Goal: Task Accomplishment & Management: Use online tool/utility

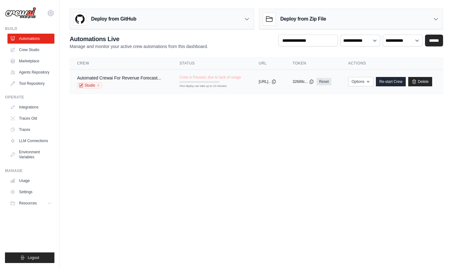
click at [144, 81] on div "Automated Crewai For Revenue Forecast..." at bounding box center [119, 78] width 84 height 6
click at [39, 49] on link "Crew Studio" at bounding box center [31, 50] width 47 height 10
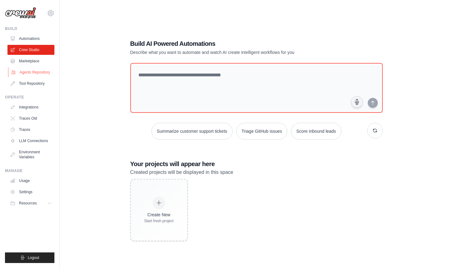
click at [33, 69] on link "Agents Repository" at bounding box center [31, 72] width 47 height 10
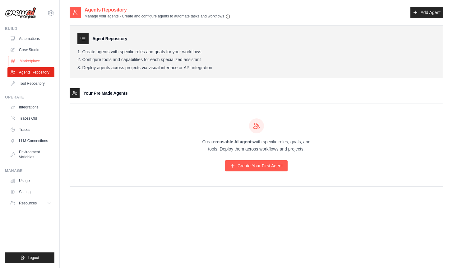
click at [35, 59] on link "Marketplace" at bounding box center [31, 61] width 47 height 10
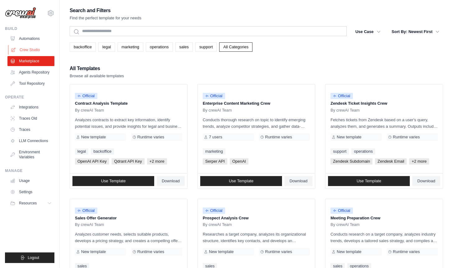
click at [37, 49] on link "Crew Studio" at bounding box center [31, 50] width 47 height 10
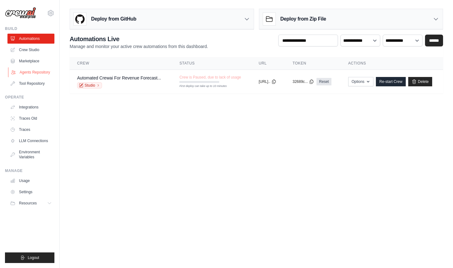
click at [39, 74] on link "Agents Repository" at bounding box center [31, 72] width 47 height 10
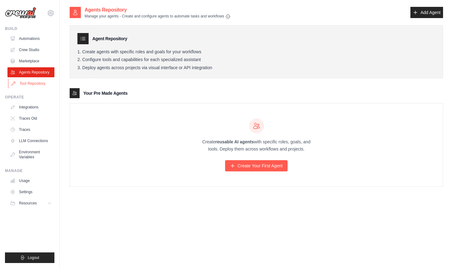
click at [36, 85] on link "Tool Repository" at bounding box center [31, 83] width 47 height 10
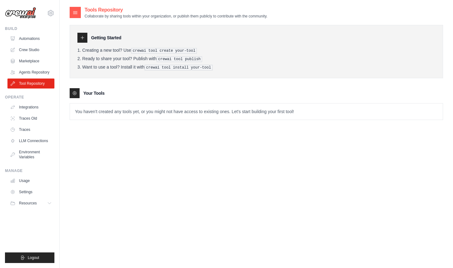
click at [81, 126] on div "Tools Repository Collaborate by sharing tools within your organization, or publ…" at bounding box center [257, 67] width 374 height 123
click at [33, 141] on link "LLM Connections" at bounding box center [31, 141] width 47 height 10
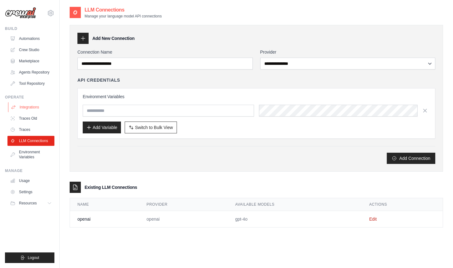
click at [21, 110] on link "Integrations" at bounding box center [31, 107] width 47 height 10
click at [36, 36] on link "Automations" at bounding box center [31, 39] width 47 height 10
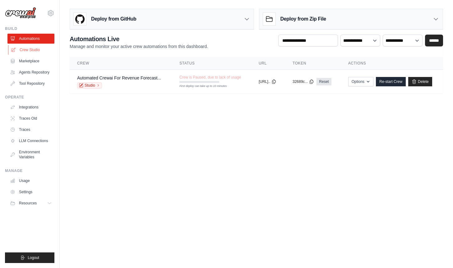
click at [30, 46] on link "Crew Studio" at bounding box center [31, 50] width 47 height 10
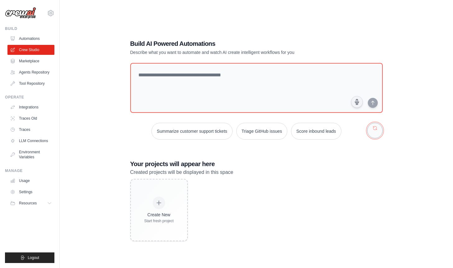
click at [374, 130] on button "button" at bounding box center [375, 131] width 16 height 16
click at [24, 41] on link "Automations" at bounding box center [31, 39] width 47 height 10
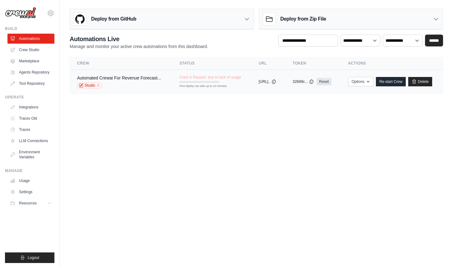
click at [130, 86] on div "Studio" at bounding box center [119, 85] width 84 height 6
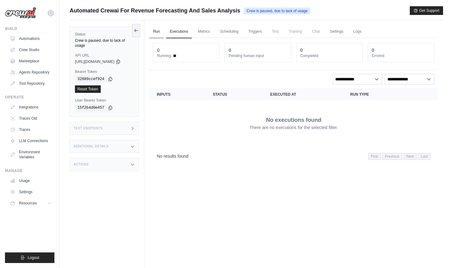
click at [162, 32] on link "Run" at bounding box center [156, 31] width 14 height 13
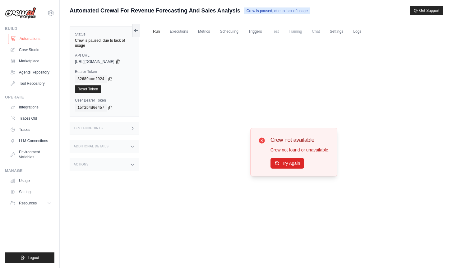
click at [27, 39] on link "Automations" at bounding box center [31, 39] width 47 height 10
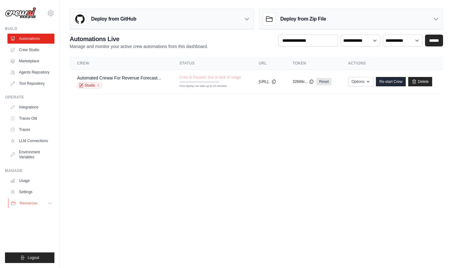
click at [33, 202] on span "Resources" at bounding box center [29, 202] width 18 height 5
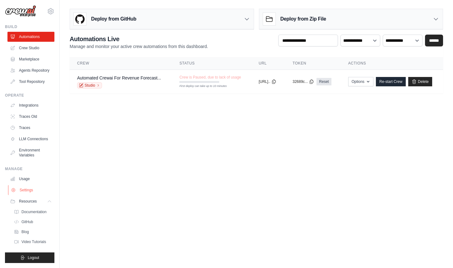
click at [31, 185] on link "Settings" at bounding box center [31, 190] width 47 height 10
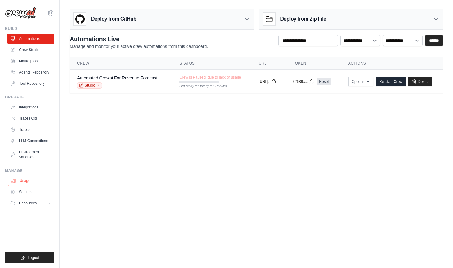
click at [31, 179] on link "Usage" at bounding box center [31, 180] width 47 height 10
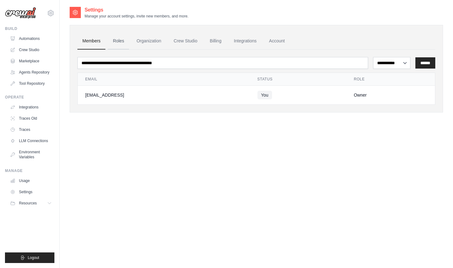
click at [116, 41] on link "Roles" at bounding box center [118, 41] width 21 height 17
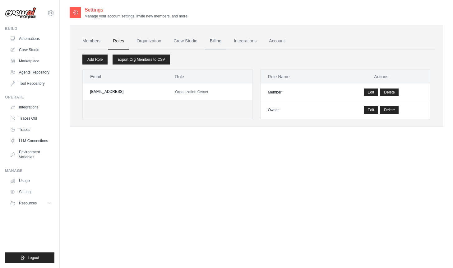
click at [222, 43] on link "Billing" at bounding box center [215, 41] width 21 height 17
click at [237, 41] on link "Integrations" at bounding box center [245, 41] width 33 height 17
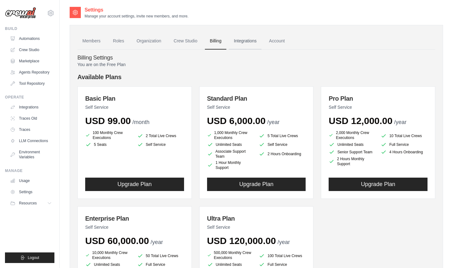
click at [248, 40] on link "Integrations" at bounding box center [245, 41] width 33 height 17
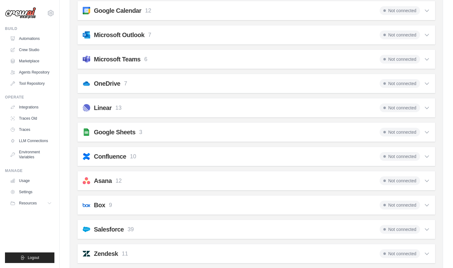
scroll to position [178, 0]
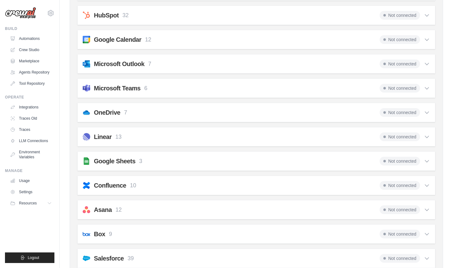
click at [423, 87] on div "Not connected" at bounding box center [405, 88] width 50 height 9
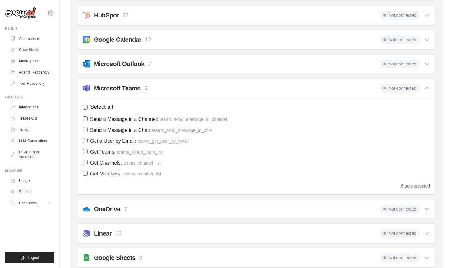
click at [426, 63] on icon at bounding box center [427, 64] width 6 height 6
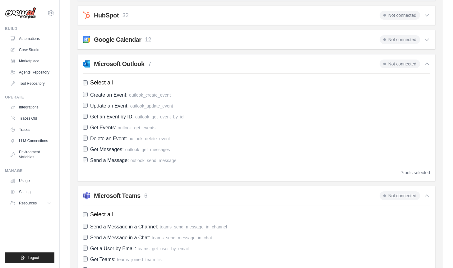
click at [419, 19] on div "Not connected" at bounding box center [405, 15] width 50 height 9
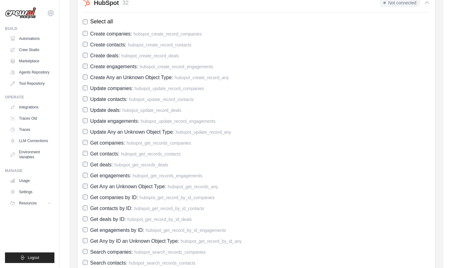
scroll to position [139, 0]
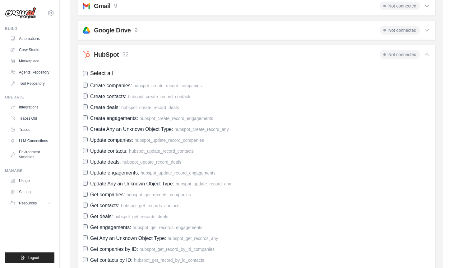
click at [425, 53] on icon at bounding box center [427, 54] width 6 height 6
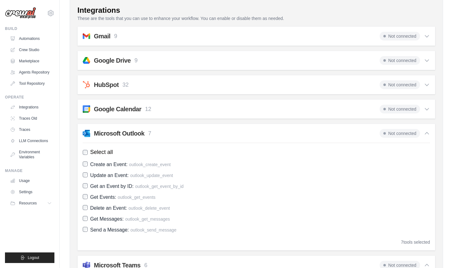
scroll to position [108, 0]
click at [413, 83] on span "Not connected" at bounding box center [400, 85] width 40 height 9
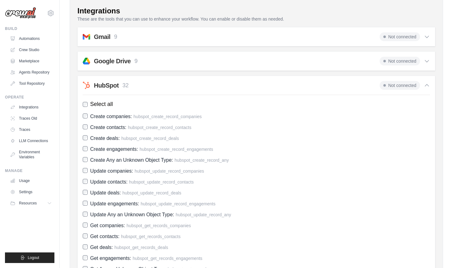
click at [413, 83] on span "Not connected" at bounding box center [400, 85] width 40 height 9
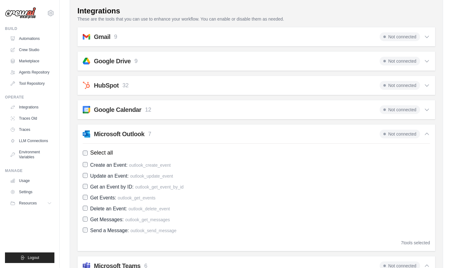
click at [432, 82] on div "HubSpot 32 Not connected Select all Create companies: hubspot_create_record_com…" at bounding box center [256, 85] width 358 height 19
click at [424, 84] on icon at bounding box center [427, 85] width 6 height 6
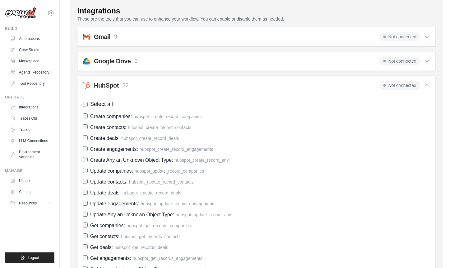
click at [424, 84] on icon at bounding box center [427, 85] width 6 height 6
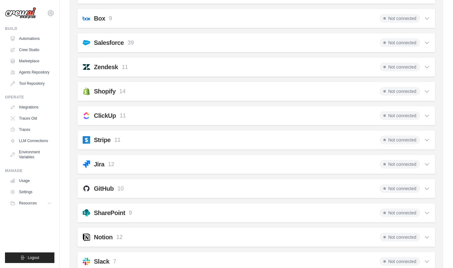
scroll to position [645, 0]
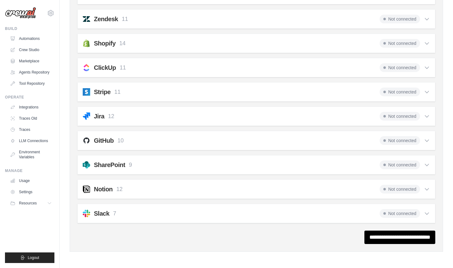
click at [311, 169] on div "SharePoint 9 Not connected Select all Create an Item: sharepoint_create_item Up…" at bounding box center [256, 164] width 358 height 19
click at [314, 163] on div "SharePoint 9 Not connected" at bounding box center [256, 164] width 347 height 9
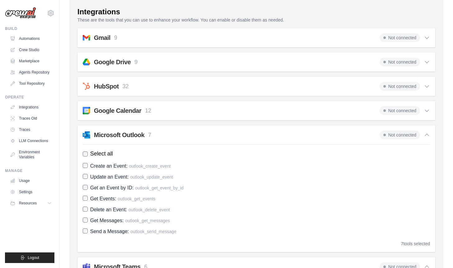
scroll to position [103, 0]
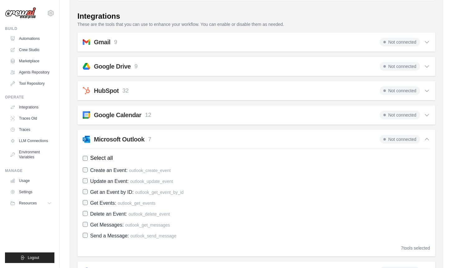
click at [344, 64] on div "Google Drive 9 Not connected" at bounding box center [256, 66] width 347 height 9
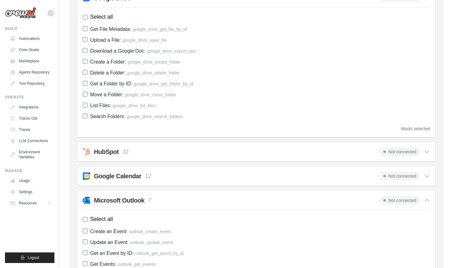
scroll to position [223, 0]
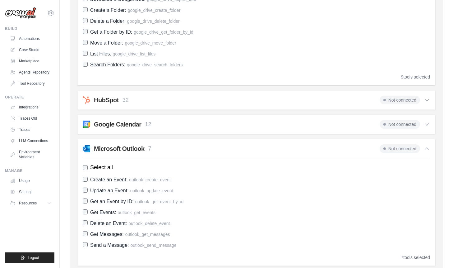
click at [311, 99] on div "HubSpot 32 Not connected" at bounding box center [256, 99] width 347 height 9
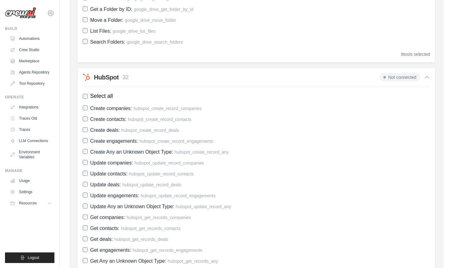
scroll to position [151, 0]
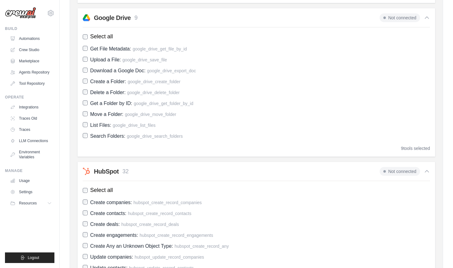
click at [395, 169] on span "Not connected" at bounding box center [400, 171] width 40 height 9
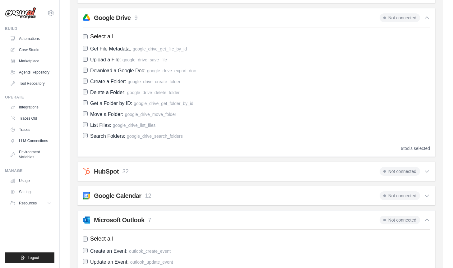
scroll to position [0, 0]
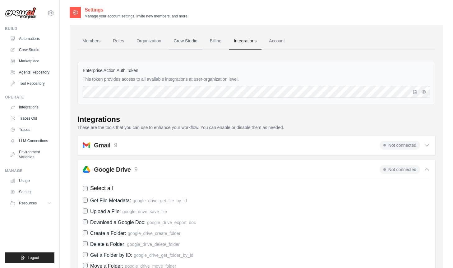
click at [194, 46] on link "Crew Studio" at bounding box center [186, 41] width 34 height 17
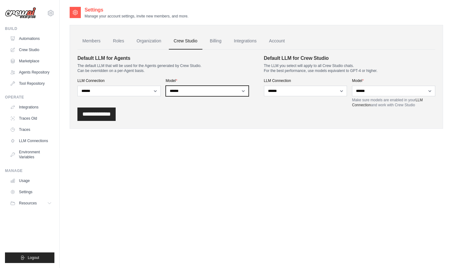
click at [242, 91] on select "**********" at bounding box center [207, 91] width 83 height 11
click at [122, 95] on select "**********" at bounding box center [118, 91] width 83 height 11
click at [381, 95] on select "**********" at bounding box center [393, 91] width 83 height 11
click at [26, 40] on link "Automations" at bounding box center [31, 39] width 47 height 10
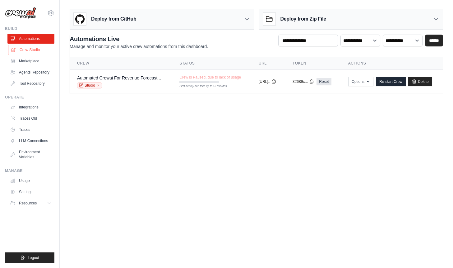
click at [32, 53] on link "Crew Studio" at bounding box center [31, 50] width 47 height 10
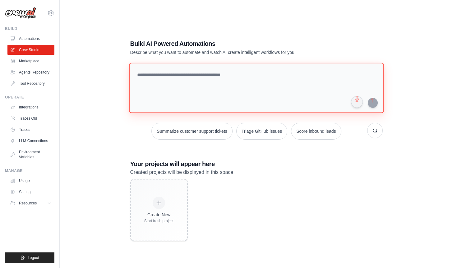
click at [181, 75] on textarea at bounding box center [256, 88] width 255 height 50
paste textarea "**********"
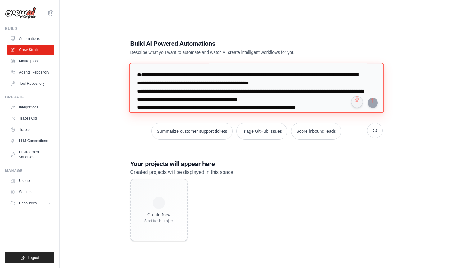
scroll to position [370, 0]
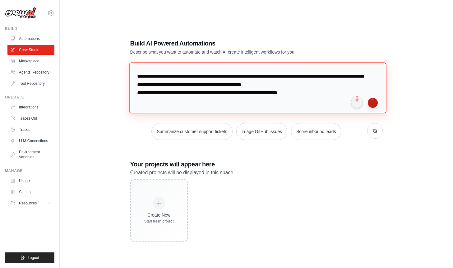
type textarea "**********"
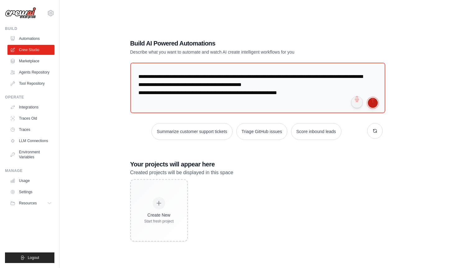
click at [374, 104] on button "submit" at bounding box center [373, 103] width 10 height 10
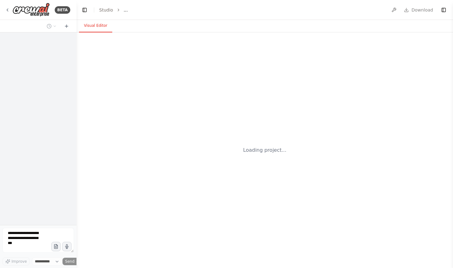
select select "****"
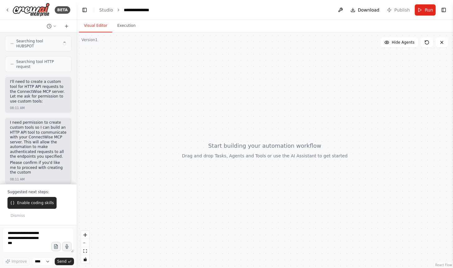
scroll to position [847, 0]
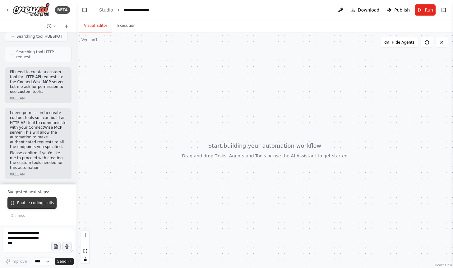
click at [31, 206] on button "Enable coding skills" at bounding box center [31, 203] width 49 height 12
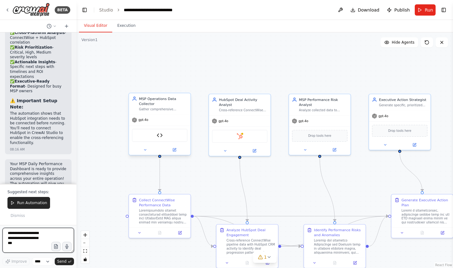
scroll to position [1891, 0]
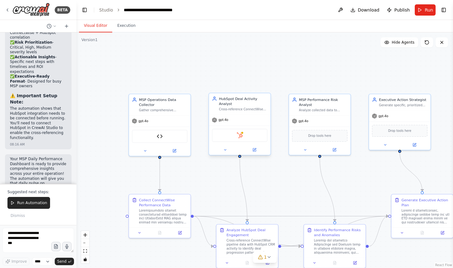
click at [247, 136] on div "HubSpot" at bounding box center [240, 134] width 56 height 13
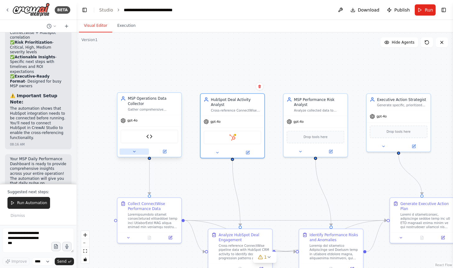
click at [137, 152] on button at bounding box center [133, 151] width 29 height 6
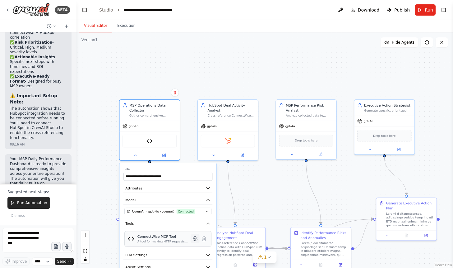
click at [194, 240] on icon at bounding box center [195, 238] width 4 height 4
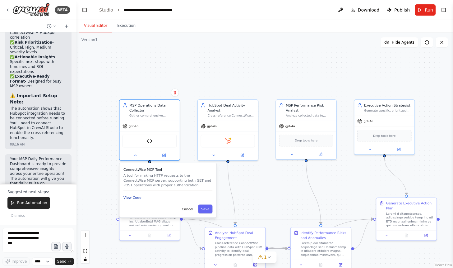
click at [136, 199] on button "View Code" at bounding box center [132, 197] width 18 height 5
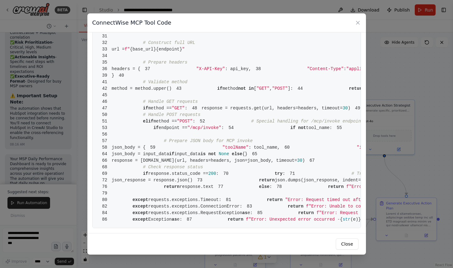
scroll to position [389, 0]
click at [344, 242] on button "Close" at bounding box center [347, 243] width 22 height 11
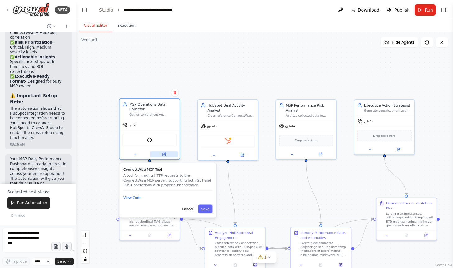
click at [167, 153] on button at bounding box center [164, 154] width 28 height 6
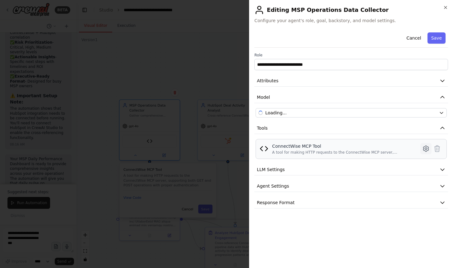
click at [425, 147] on icon at bounding box center [425, 148] width 7 height 7
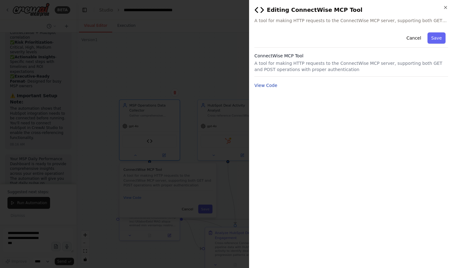
click at [276, 87] on button "View Code" at bounding box center [265, 85] width 23 height 6
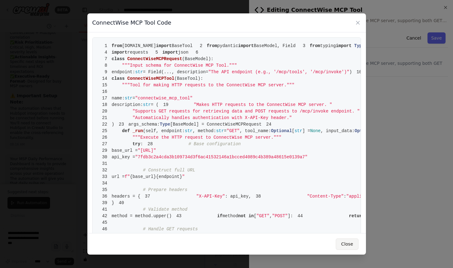
click at [350, 239] on button "Close" at bounding box center [347, 243] width 22 height 11
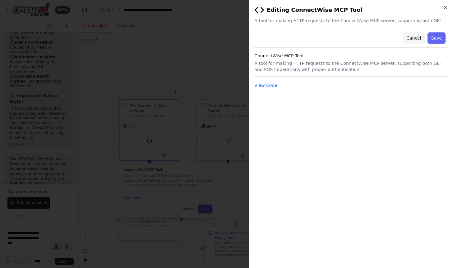
click at [412, 40] on button "Cancel" at bounding box center [414, 37] width 22 height 11
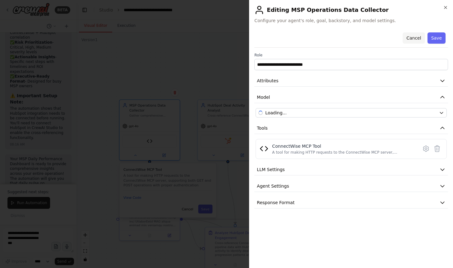
click at [410, 35] on button "Cancel" at bounding box center [414, 37] width 22 height 11
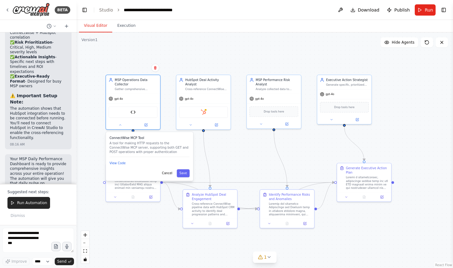
drag, startPoint x: 243, startPoint y: 182, endPoint x: 221, endPoint y: 156, distance: 33.8
click at [221, 156] on div ".deletable-edge-delete-btn { width: 20px; height: 20px; border: 0px solid #ffff…" at bounding box center [265, 149] width 377 height 235
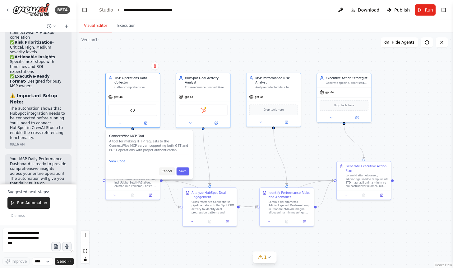
click at [168, 172] on button "Cancel" at bounding box center [167, 171] width 16 height 8
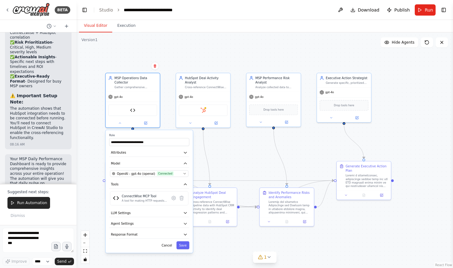
click at [168, 249] on div "**********" at bounding box center [149, 191] width 87 height 123
click at [170, 244] on button "Cancel" at bounding box center [167, 245] width 16 height 8
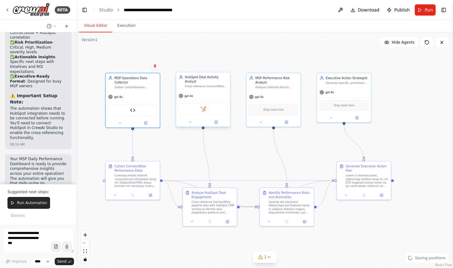
click at [194, 111] on div "HubSpot" at bounding box center [203, 110] width 49 height 12
click at [207, 109] on div "HubSpot" at bounding box center [203, 110] width 49 height 12
click at [202, 109] on img at bounding box center [203, 109] width 5 height 5
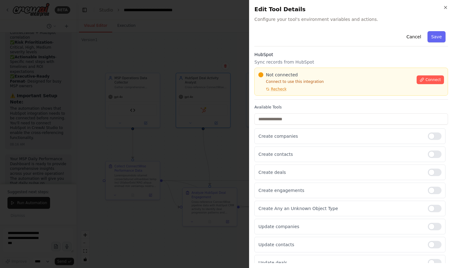
click at [429, 75] on button "Connect" at bounding box center [430, 79] width 27 height 9
click at [421, 76] on button "Connect" at bounding box center [430, 79] width 27 height 9
click at [427, 83] on button "Connect" at bounding box center [430, 79] width 27 height 9
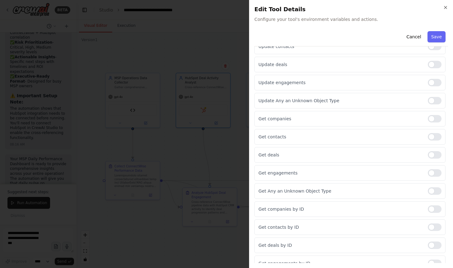
scroll to position [188, 0]
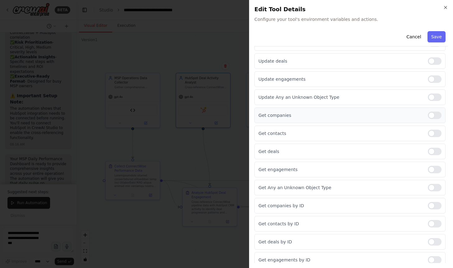
click at [434, 118] on div at bounding box center [435, 114] width 14 height 7
click at [433, 127] on div "Get contacts" at bounding box center [349, 133] width 191 height 16
click at [432, 132] on div at bounding box center [435, 132] width 14 height 7
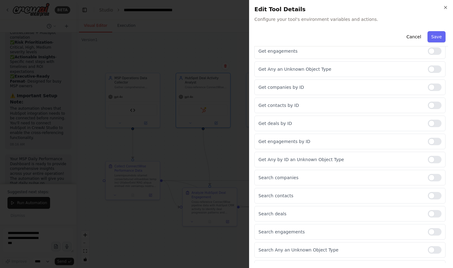
scroll to position [308, 0]
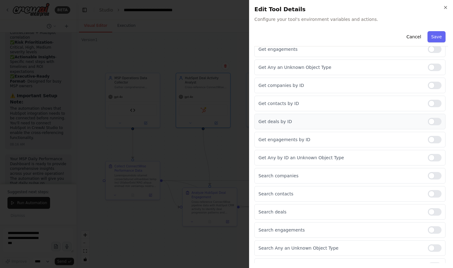
click at [430, 119] on div at bounding box center [435, 121] width 14 height 7
click at [434, 105] on div at bounding box center [435, 103] width 14 height 7
click at [433, 90] on div "Get companies by ID" at bounding box center [349, 85] width 191 height 16
click at [432, 85] on div at bounding box center [435, 84] width 14 height 7
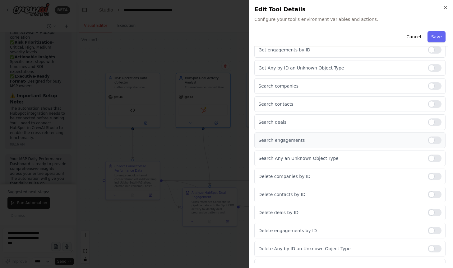
click at [438, 138] on div at bounding box center [435, 139] width 14 height 7
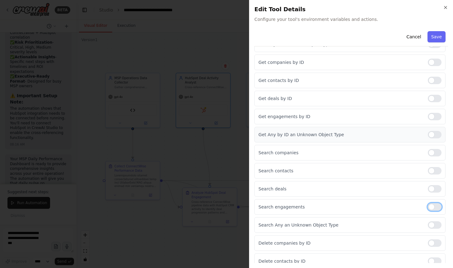
scroll to position [343, 0]
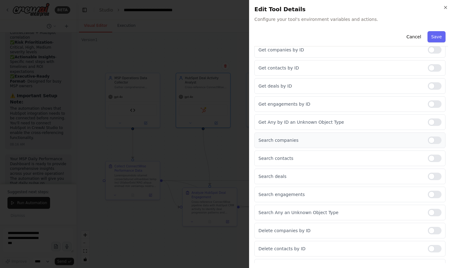
click at [436, 140] on div at bounding box center [435, 139] width 14 height 7
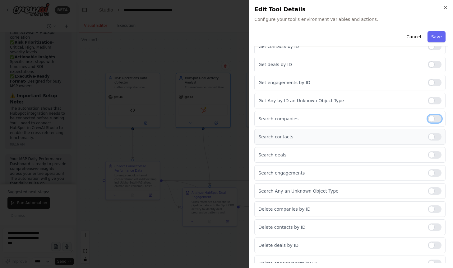
scroll to position [366, 0]
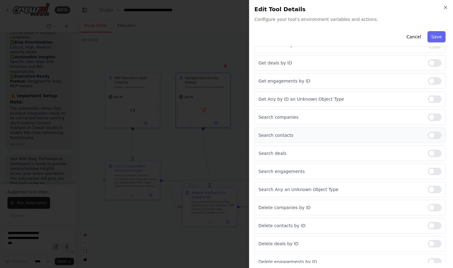
click at [433, 134] on div at bounding box center [435, 134] width 14 height 7
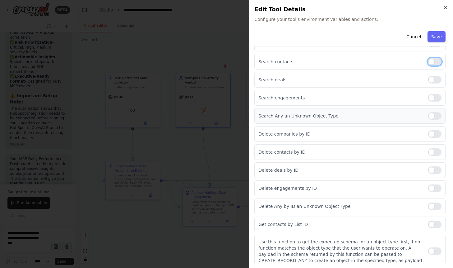
scroll to position [444, 0]
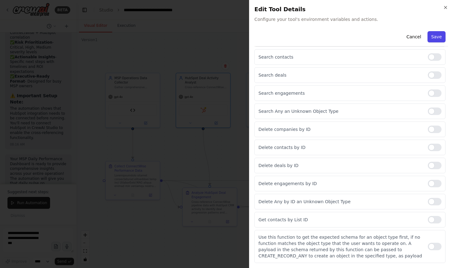
click at [441, 35] on button "Save" at bounding box center [437, 36] width 18 height 11
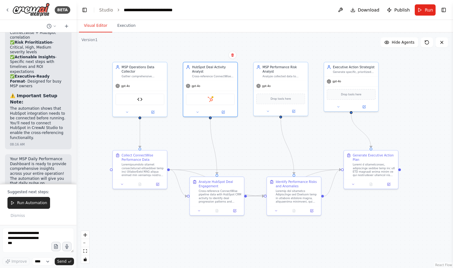
drag, startPoint x: 254, startPoint y: 146, endPoint x: 261, endPoint y: 135, distance: 13.0
click at [261, 135] on div ".deletable-edge-delete-btn { width: 20px; height: 20px; border: 0px solid #ffff…" at bounding box center [265, 149] width 377 height 235
click at [145, 167] on div at bounding box center [143, 169] width 43 height 14
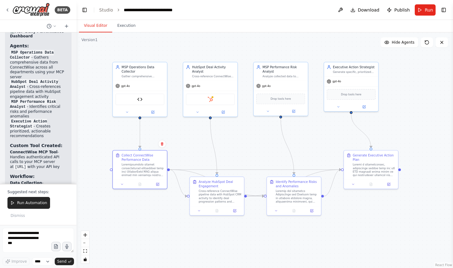
scroll to position [1615, 0]
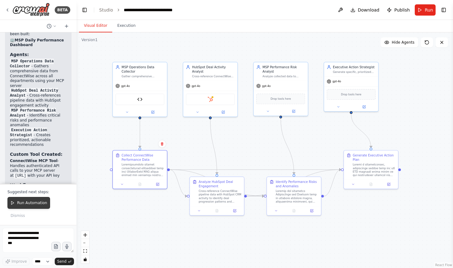
click at [35, 202] on span "Run Automation" at bounding box center [32, 202] width 30 height 5
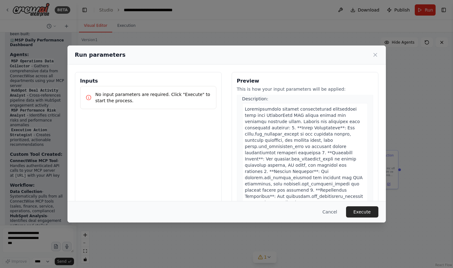
scroll to position [23, 0]
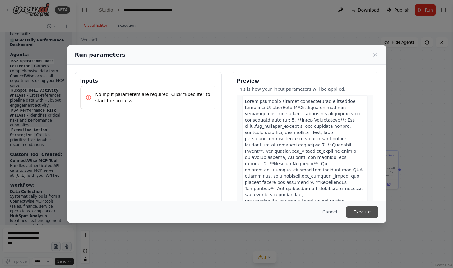
click at [363, 207] on button "Execute" at bounding box center [362, 211] width 32 height 11
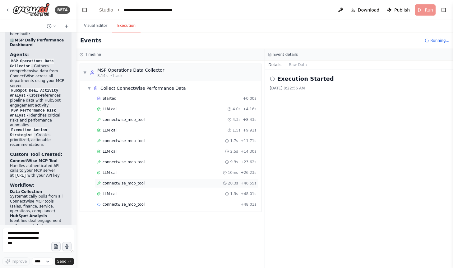
click at [123, 187] on div "connectwise_mcp_tool 20.3s + 46.55s" at bounding box center [177, 182] width 164 height 9
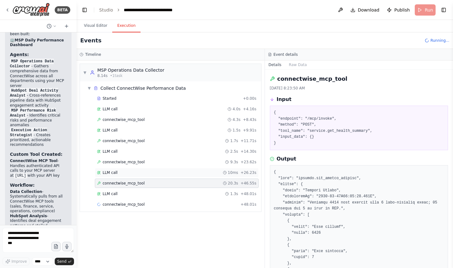
click at [130, 170] on div "LLM call 10ms + 26.23s" at bounding box center [177, 172] width 160 height 5
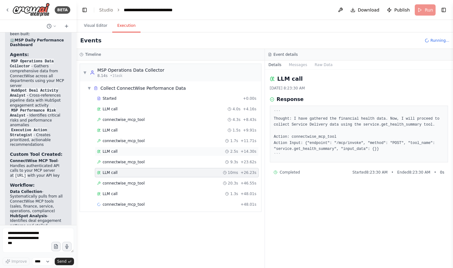
click at [141, 151] on div "LLM call 2.5s + 14.30s" at bounding box center [177, 151] width 160 height 5
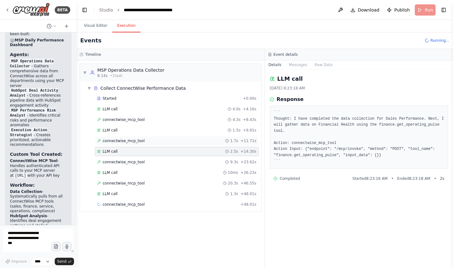
click at [143, 137] on div "connectwise_mcp_tool 1.7s + 11.71s" at bounding box center [177, 140] width 164 height 9
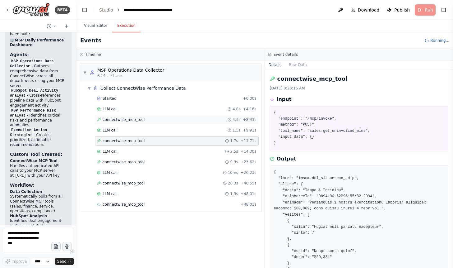
click at [143, 123] on div "connectwise_mcp_tool 4.3s + 8.43s" at bounding box center [177, 119] width 164 height 9
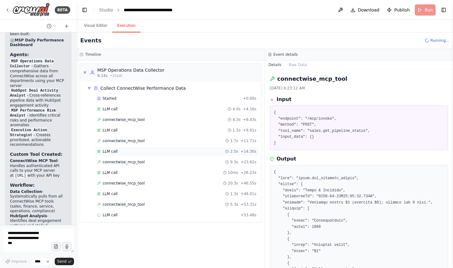
click at [143, 149] on div "LLM call 2.5s + 14.30s" at bounding box center [177, 151] width 160 height 5
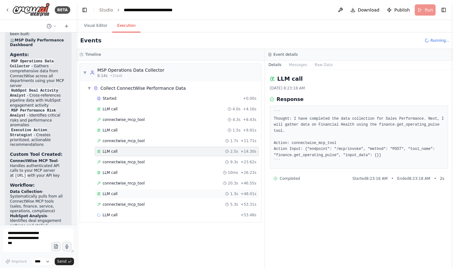
click at [125, 190] on div "LLM call 1.3s + 48.01s" at bounding box center [177, 193] width 164 height 9
click at [125, 164] on span "connectwise_mcp_tool" at bounding box center [124, 161] width 42 height 5
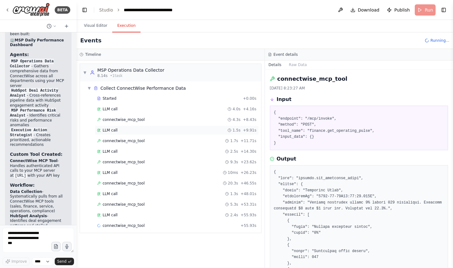
click at [125, 134] on div "LLM call 1.5s + 9.91s" at bounding box center [177, 129] width 164 height 9
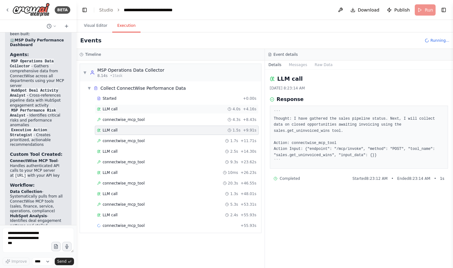
click at [123, 109] on div "LLM call 4.0s + 4.16s" at bounding box center [177, 108] width 160 height 5
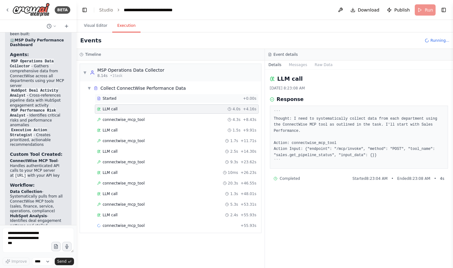
click at [121, 96] on div "Started" at bounding box center [168, 98] width 143 height 5
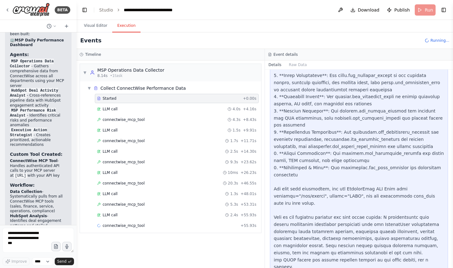
scroll to position [235, 0]
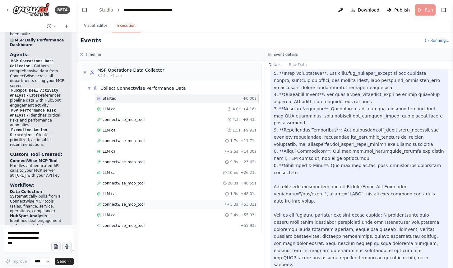
click at [148, 207] on div "connectwise_mcp_tool 5.3s + 53.31s" at bounding box center [177, 203] width 164 height 9
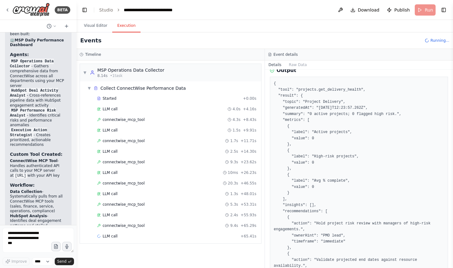
scroll to position [178, 0]
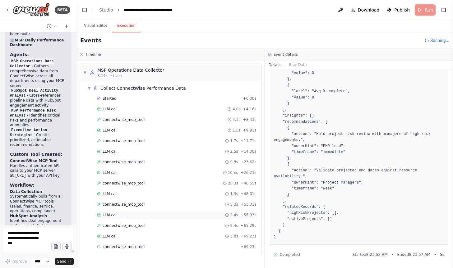
click at [145, 215] on div "LLM call 2.4s + 55.93s" at bounding box center [177, 214] width 160 height 5
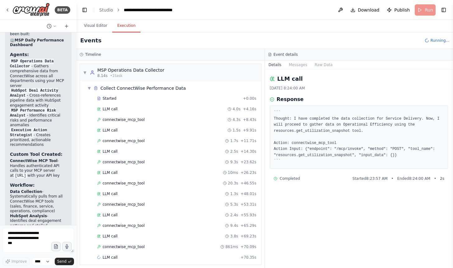
click at [147, 230] on div "Started + 0.00s LLM call 4.0s + 4.16s connectwise_mcp_tool 4.3s + 8.43s LLM cal…" at bounding box center [173, 178] width 176 height 169
click at [147, 224] on div "connectwise_mcp_tool 9.4s + 65.29s" at bounding box center [177, 225] width 160 height 5
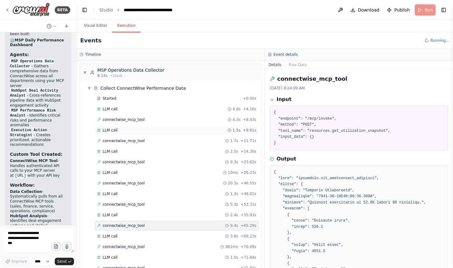
click at [147, 129] on div "LLM call 1.5s + 9.91s" at bounding box center [177, 130] width 160 height 5
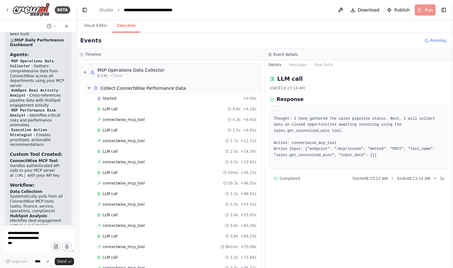
click at [88, 90] on span "▼" at bounding box center [89, 88] width 4 height 5
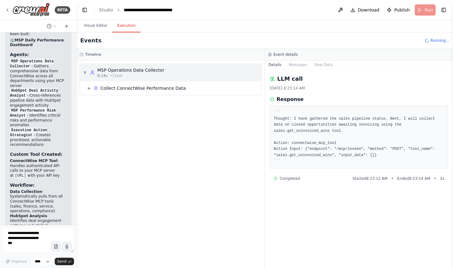
click at [83, 72] on span "▼" at bounding box center [85, 72] width 4 height 5
click at [85, 75] on span "▶" at bounding box center [85, 72] width 4 height 5
click at [368, 12] on span "Download" at bounding box center [369, 10] width 22 height 6
click at [172, 92] on div "▶ Collect ConnectWise Performance Data" at bounding box center [173, 87] width 176 height 11
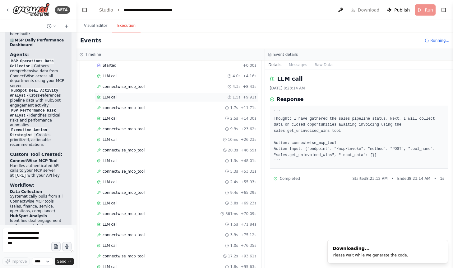
scroll to position [67, 0]
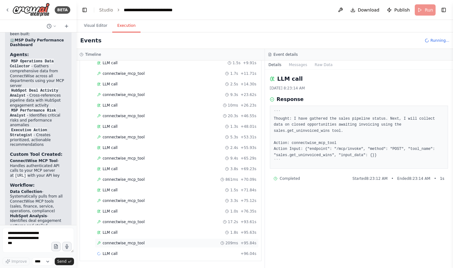
click at [133, 244] on span "connectwise_mcp_tool" at bounding box center [124, 242] width 42 height 5
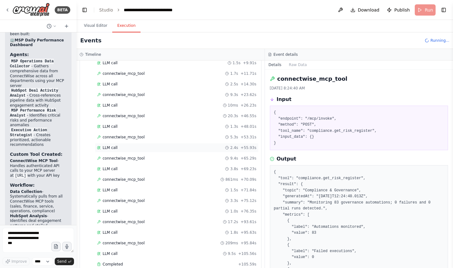
scroll to position [230, 0]
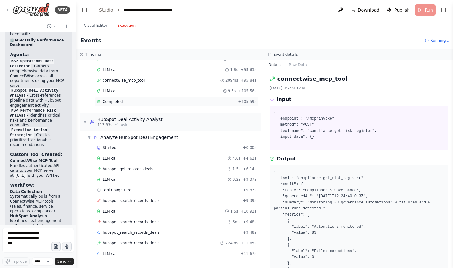
click at [134, 102] on div "Completed" at bounding box center [166, 101] width 139 height 5
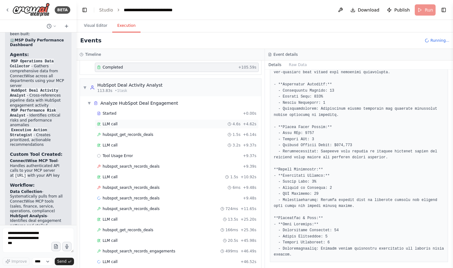
scroll to position [272, 0]
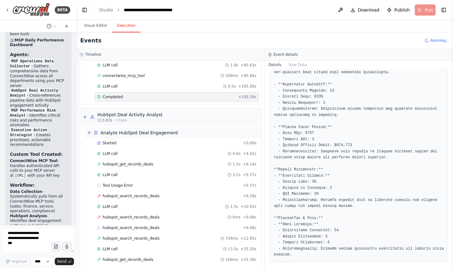
click at [91, 130] on div "▼ Analyze HubSpot Deal Engagement" at bounding box center [132, 132] width 91 height 6
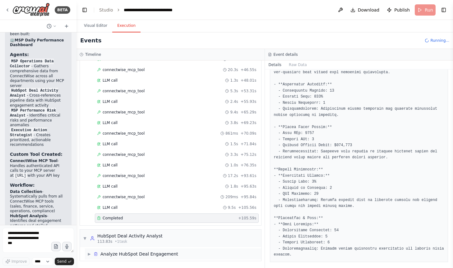
click at [89, 254] on span "▶" at bounding box center [89, 253] width 4 height 5
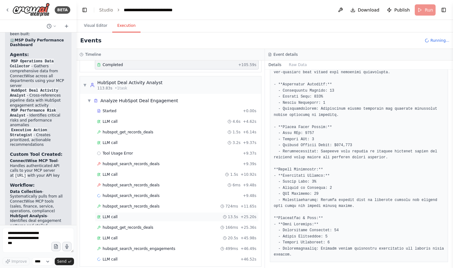
scroll to position [272, 0]
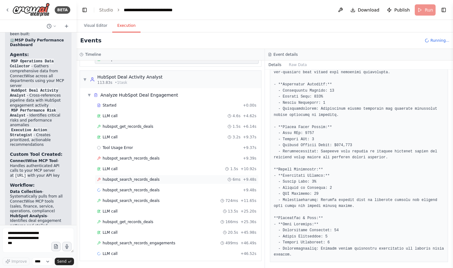
click at [119, 177] on span "hubspot_search_records_deals" at bounding box center [131, 179] width 57 height 5
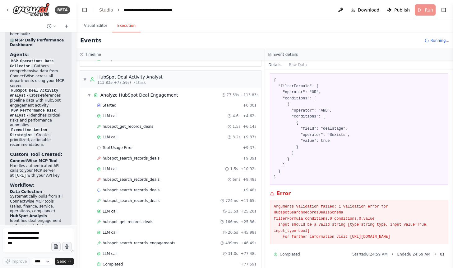
scroll to position [38, 0]
click at [176, 201] on div "hubspot_search_records_deals 724ms + 11.65s" at bounding box center [177, 200] width 160 height 5
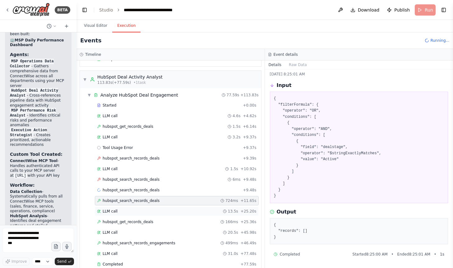
click at [163, 213] on div "LLM call 13.5s + 25.20s" at bounding box center [177, 210] width 164 height 9
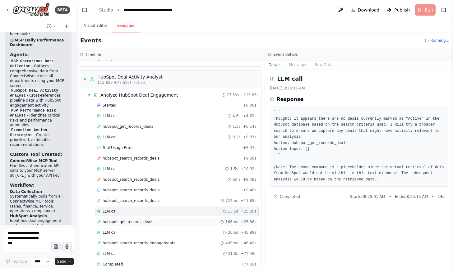
click at [163, 222] on div "hubspot_get_records_deals 166ms + 25.36s" at bounding box center [177, 221] width 160 height 5
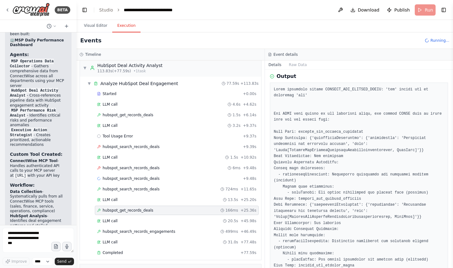
scroll to position [67, 0]
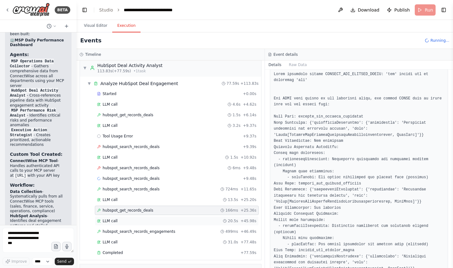
click at [183, 220] on div "LLM call 20.5s + 45.98s" at bounding box center [177, 220] width 160 height 5
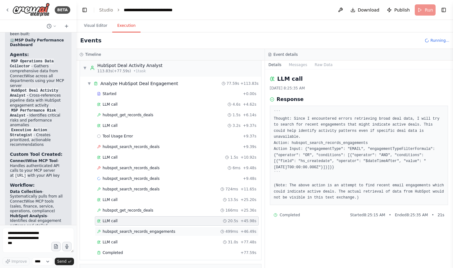
click at [170, 230] on span "hubspot_search_records_engagements" at bounding box center [139, 231] width 73 height 5
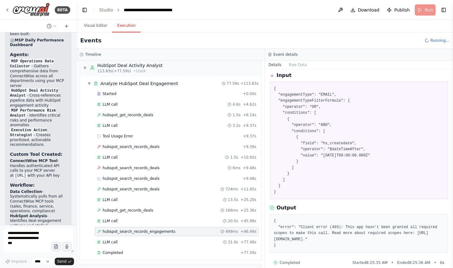
scroll to position [32, 0]
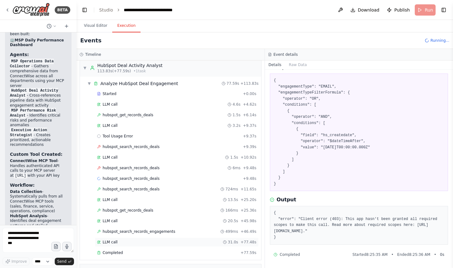
click at [164, 238] on div "LLM call 31.0s + 77.48s" at bounding box center [177, 241] width 164 height 9
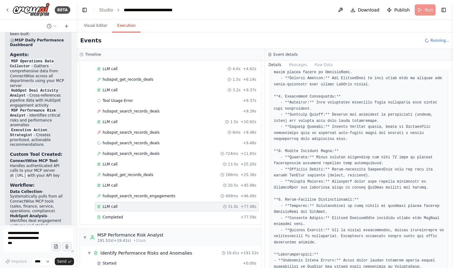
scroll to position [282, 0]
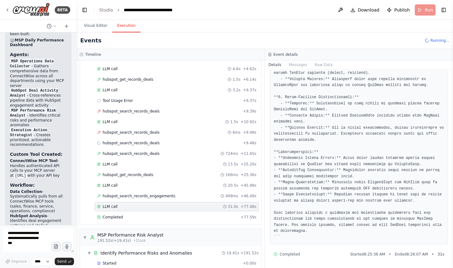
click at [155, 223] on div "▼ Analyze HubSpot Deal Engagement 77.59s + 113.83s Started + 0.00s LLM call 4.6…" at bounding box center [170, 132] width 181 height 183
click at [160, 213] on div "Completed + 77.59s" at bounding box center [177, 216] width 164 height 9
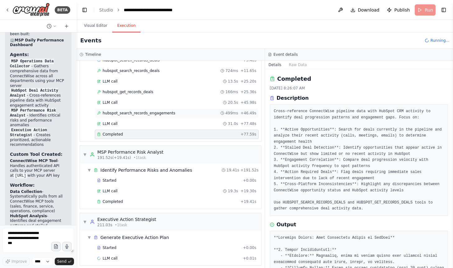
scroll to position [406, 0]
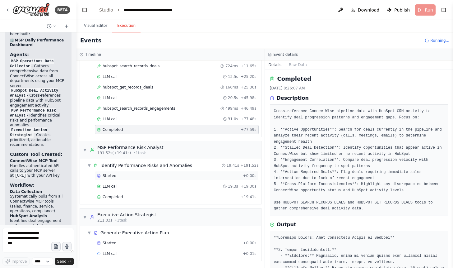
click at [138, 179] on div "Started + 0.00s" at bounding box center [177, 175] width 164 height 9
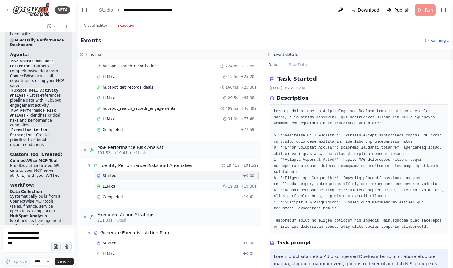
click at [135, 186] on div "LLM call 19.3s + 19.30s" at bounding box center [177, 186] width 160 height 5
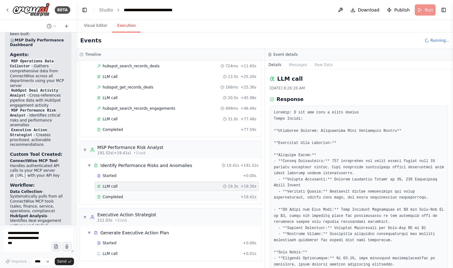
click at [143, 198] on div "Completed" at bounding box center [167, 196] width 141 height 5
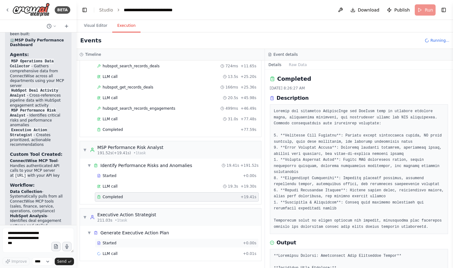
click at [140, 243] on div "Started" at bounding box center [168, 242] width 143 height 5
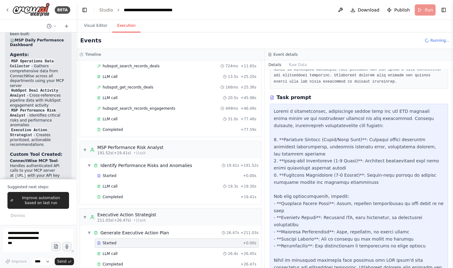
scroll to position [195, 0]
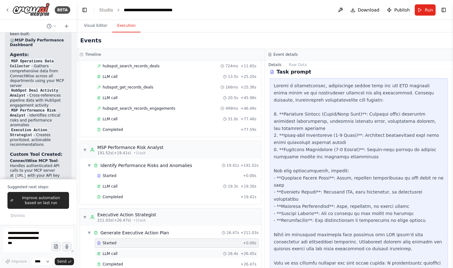
click at [154, 253] on div "LLM call 26.4s + 26.45s" at bounding box center [177, 253] width 160 height 5
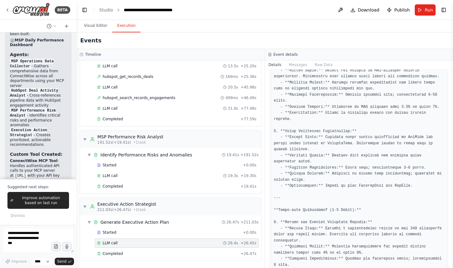
scroll to position [184, 0]
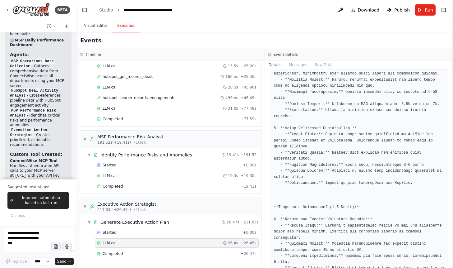
click at [172, 243] on div "LLM call 26.4s + 26.45s" at bounding box center [177, 242] width 160 height 5
click at [167, 247] on div "Started + 0.00s LLM call 26.4s + 26.45s Completed + 26.47s" at bounding box center [173, 243] width 176 height 32
click at [159, 249] on div "Completed + 26.47s" at bounding box center [177, 253] width 164 height 9
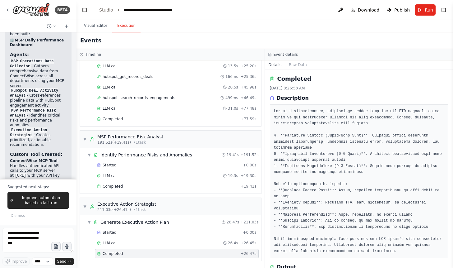
scroll to position [14, 0]
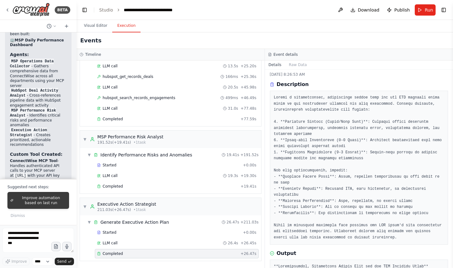
click at [43, 199] on span "Improve automation based on last run" at bounding box center [41, 200] width 50 height 10
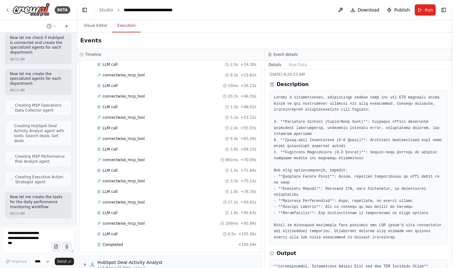
scroll to position [78, 0]
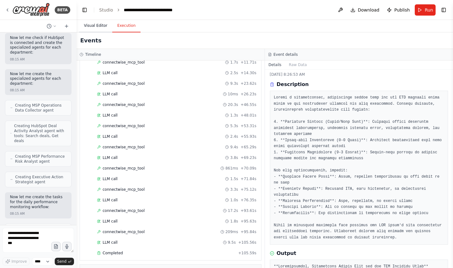
click at [89, 27] on button "Visual Editor" at bounding box center [95, 25] width 33 height 13
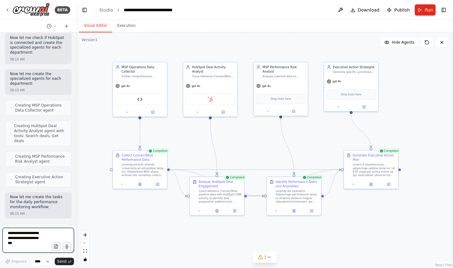
click at [26, 233] on textarea at bounding box center [38, 239] width 72 height 25
type textarea "**********"
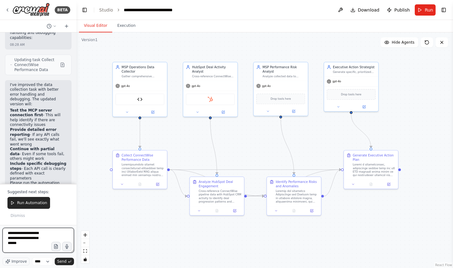
scroll to position [2561, 0]
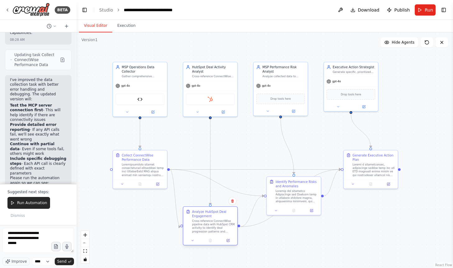
drag, startPoint x: 205, startPoint y: 193, endPoint x: 199, endPoint y: 222, distance: 30.1
click at [199, 222] on div "Cross-reference ConnectWise pipeline data with HubSpot CRM activity to identify…" at bounding box center [213, 226] width 43 height 14
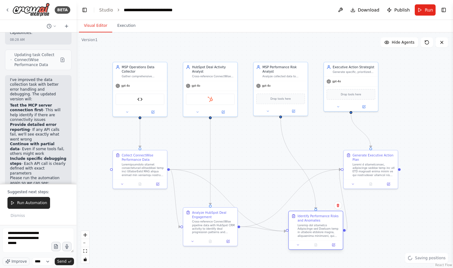
drag, startPoint x: 307, startPoint y: 196, endPoint x: 328, endPoint y: 230, distance: 39.4
click at [328, 230] on div at bounding box center [319, 230] width 43 height 14
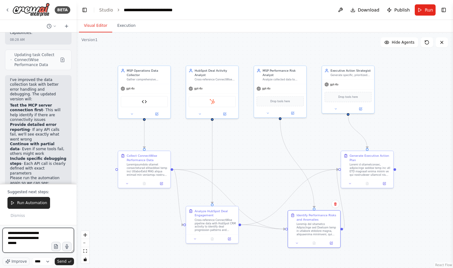
click at [27, 243] on textarea "**********" at bounding box center [38, 239] width 72 height 25
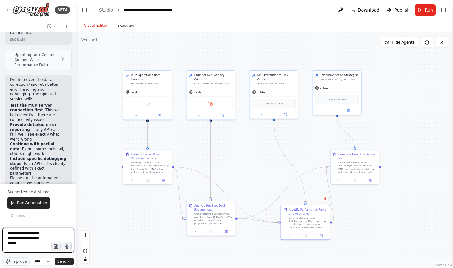
click at [27, 248] on textarea "**********" at bounding box center [38, 239] width 72 height 25
click at [23, 251] on textarea at bounding box center [38, 239] width 72 height 25
type textarea "**********"
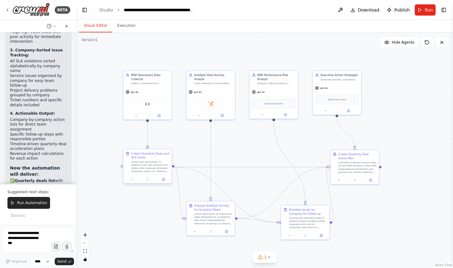
scroll to position [3260, 0]
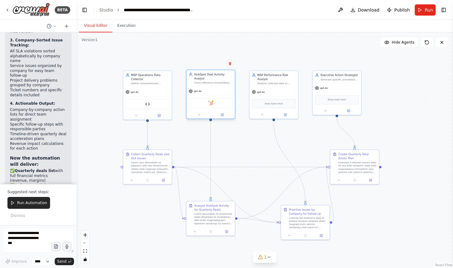
click at [222, 104] on div "HubSpot" at bounding box center [211, 103] width 44 height 10
click at [210, 104] on img at bounding box center [210, 103] width 5 height 5
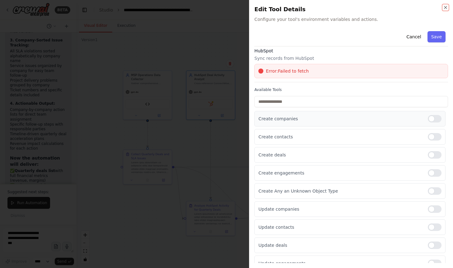
scroll to position [0, 0]
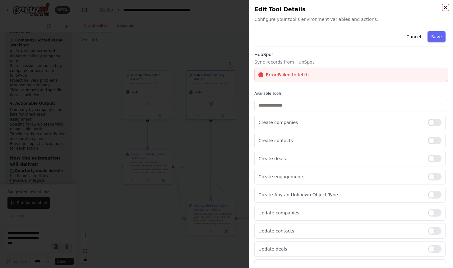
click at [444, 6] on icon "button" at bounding box center [445, 7] width 5 height 5
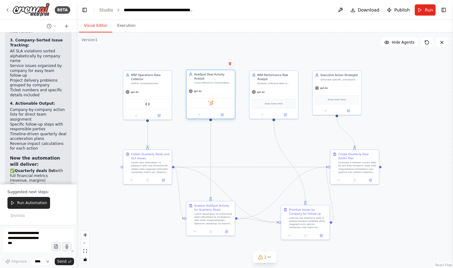
click at [207, 103] on div "HubSpot" at bounding box center [211, 103] width 44 height 10
click at [215, 107] on div "HubSpot" at bounding box center [211, 103] width 44 height 10
click at [212, 105] on img at bounding box center [210, 103] width 5 height 5
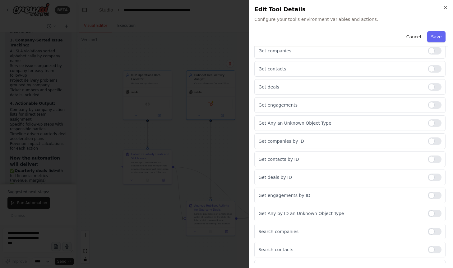
scroll to position [269, 0]
click at [433, 180] on div at bounding box center [435, 177] width 14 height 7
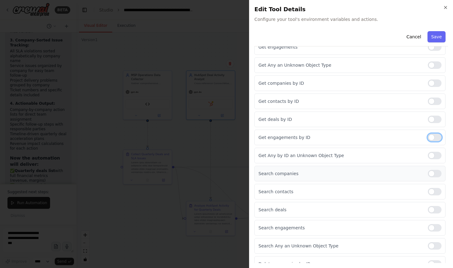
scroll to position [318, 0]
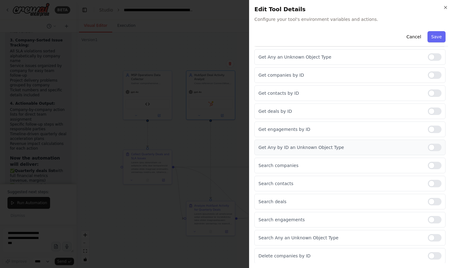
click at [429, 149] on div at bounding box center [435, 146] width 14 height 7
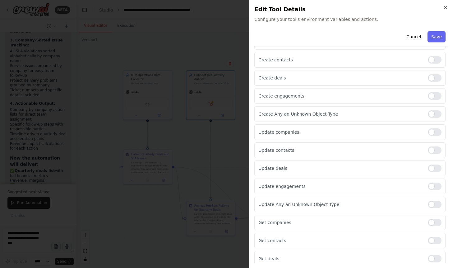
scroll to position [0, 0]
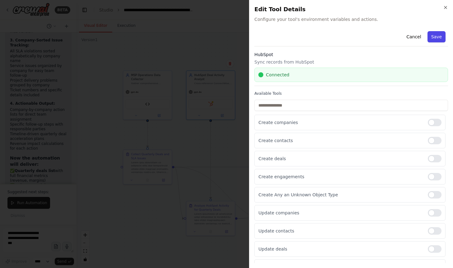
click at [438, 39] on button "Save" at bounding box center [437, 36] width 18 height 11
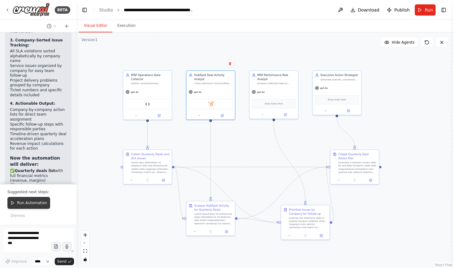
click at [20, 202] on span "Run Automation" at bounding box center [32, 202] width 30 height 5
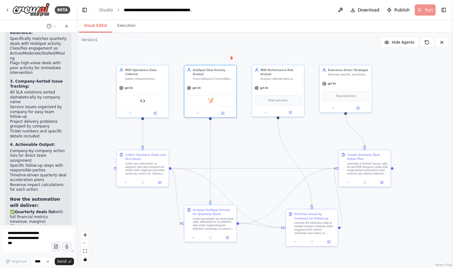
drag, startPoint x: 94, startPoint y: 122, endPoint x: 85, endPoint y: 120, distance: 8.9
click at [85, 120] on div ".deletable-edge-delete-btn { width: 20px; height: 20px; border: 0px solid #ffff…" at bounding box center [265, 149] width 377 height 235
click at [129, 29] on button "Execution" at bounding box center [126, 25] width 28 height 13
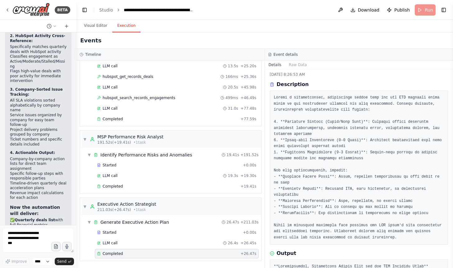
scroll to position [3209, 0]
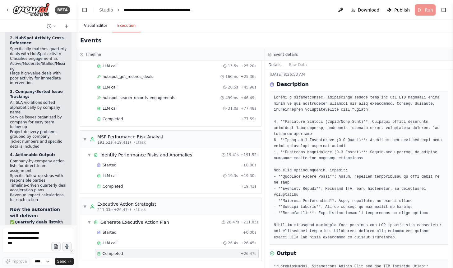
click at [95, 29] on button "Visual Editor" at bounding box center [95, 25] width 33 height 13
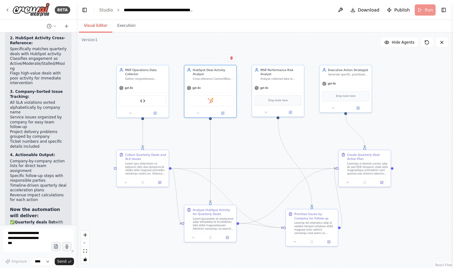
scroll to position [3219, 0]
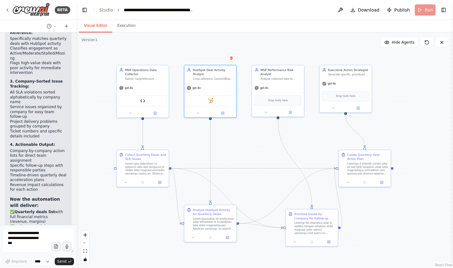
click at [430, 8] on header "**********" at bounding box center [265, 10] width 377 height 20
click at [124, 23] on button "Execution" at bounding box center [126, 25] width 28 height 13
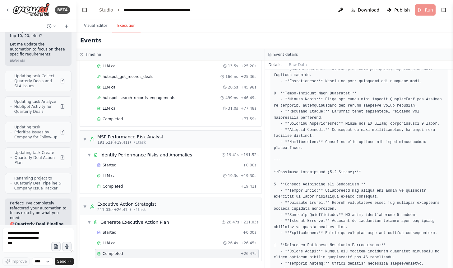
scroll to position [2947, 0]
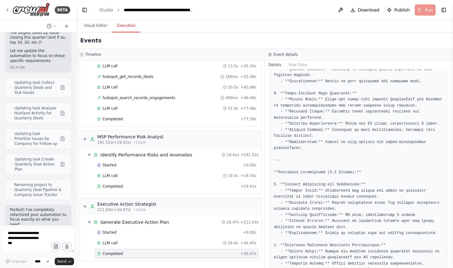
click at [424, 9] on header "**********" at bounding box center [265, 10] width 377 height 20
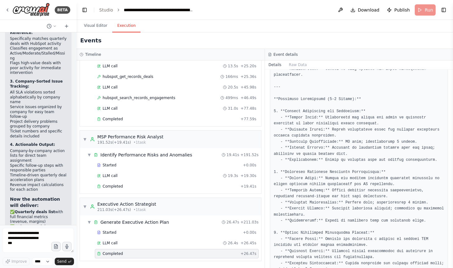
scroll to position [751, 0]
